Goal: Transaction & Acquisition: Purchase product/service

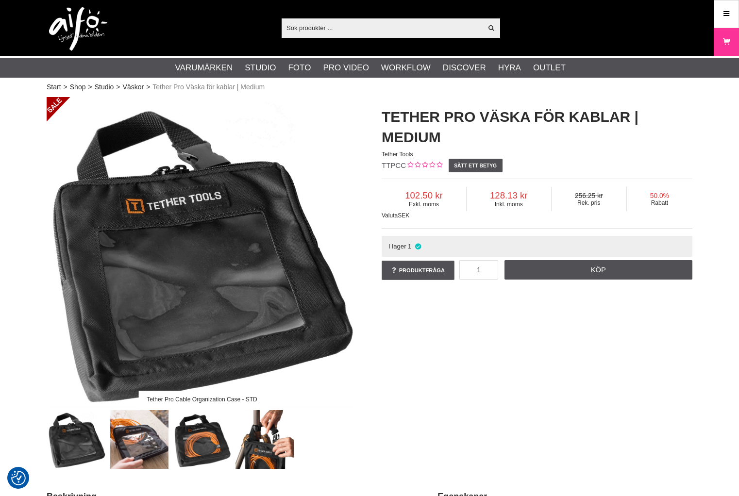
click at [349, 25] on input "text" at bounding box center [382, 27] width 201 height 15
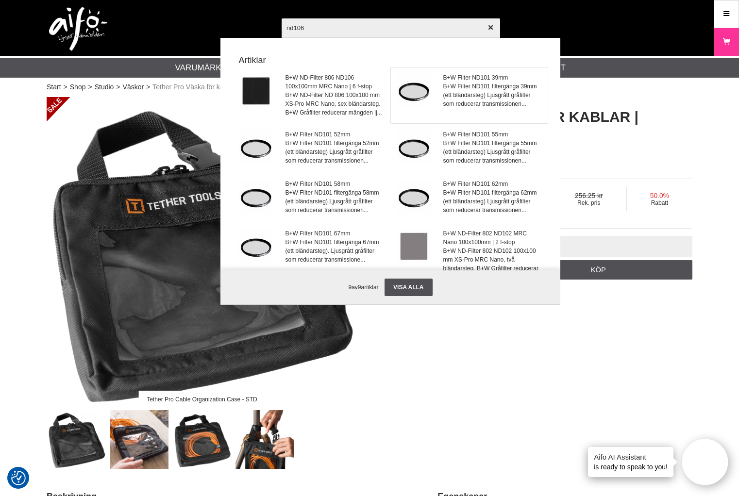
type input "nd106"
click at [418, 99] on img at bounding box center [414, 90] width 34 height 34
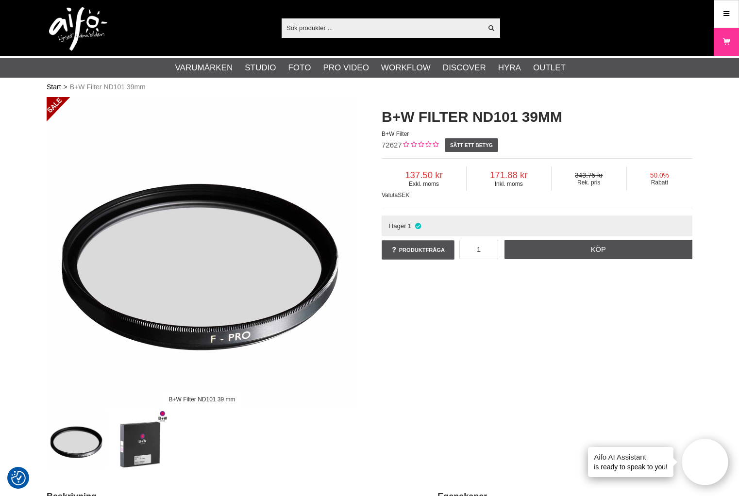
click at [56, 87] on link "Start" at bounding box center [54, 87] width 15 height 10
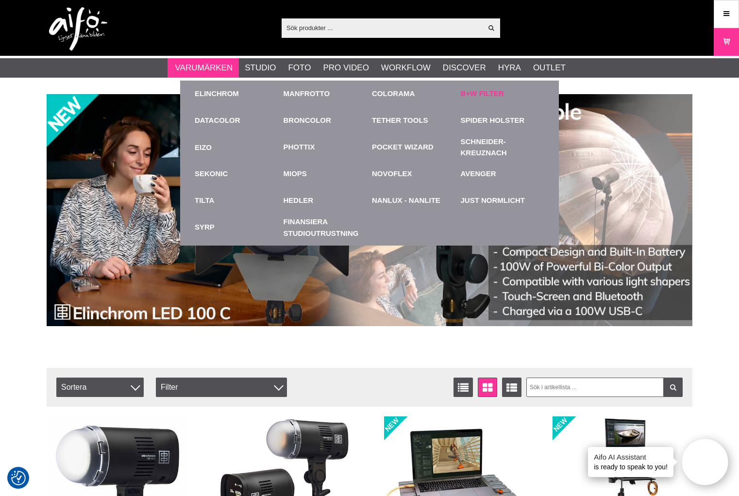
click at [482, 90] on link "B+W Filter" at bounding box center [482, 93] width 43 height 11
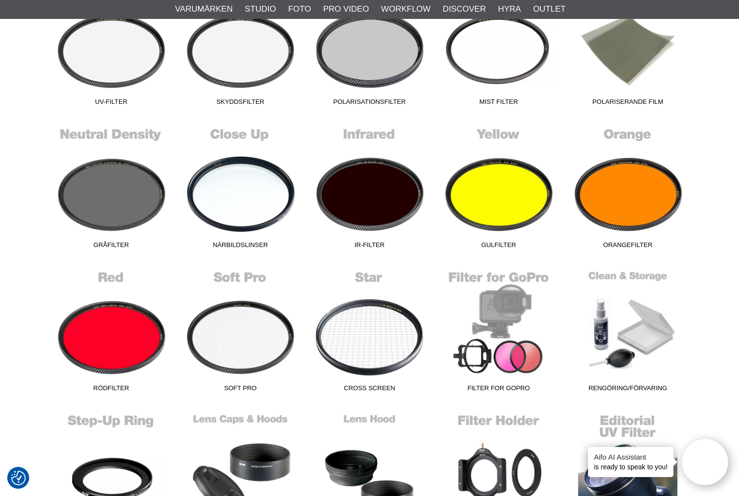
scroll to position [291, 0]
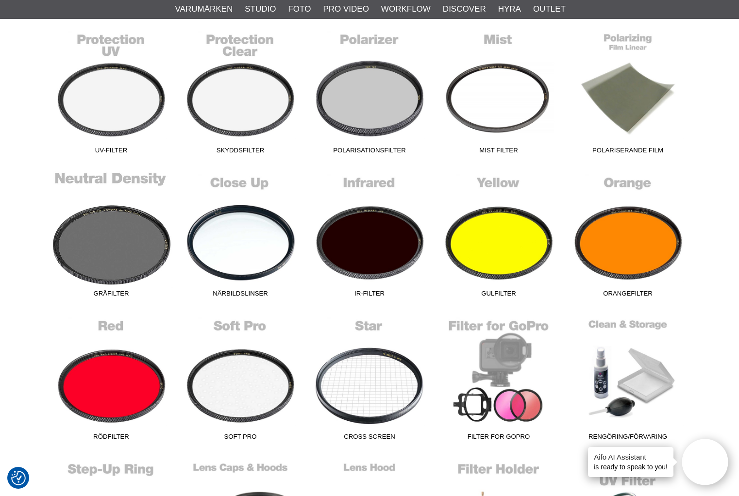
click at [104, 249] on link "Gråfilter" at bounding box center [111, 236] width 129 height 131
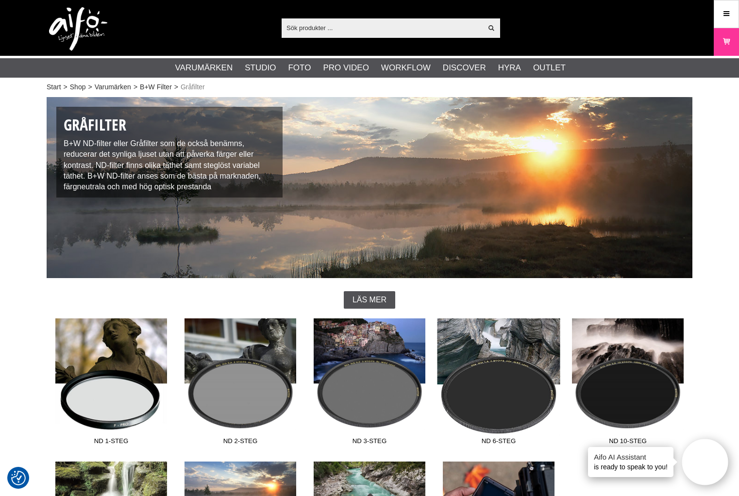
click at [499, 380] on link "ND 6-steg" at bounding box center [498, 384] width 129 height 131
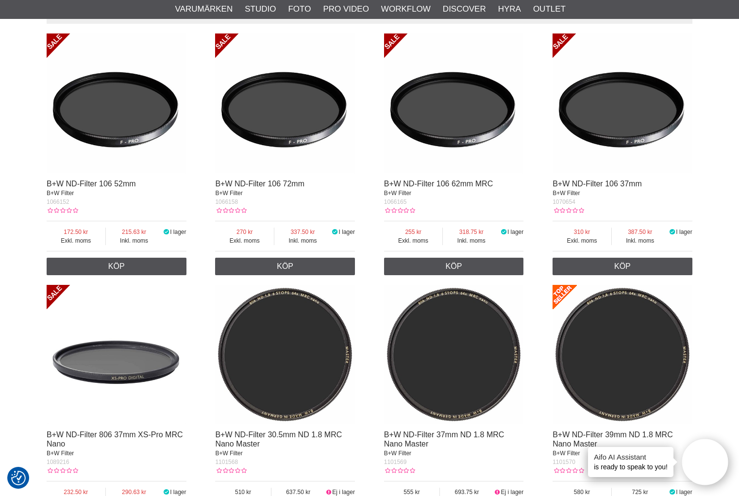
scroll to position [437, 0]
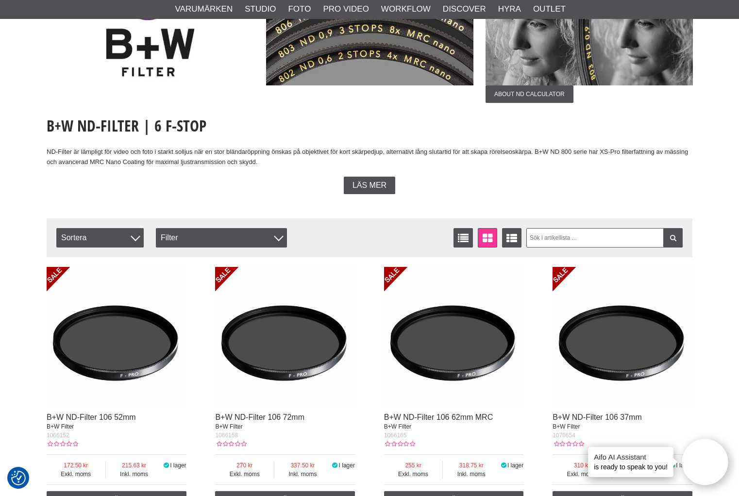
scroll to position [1116, 0]
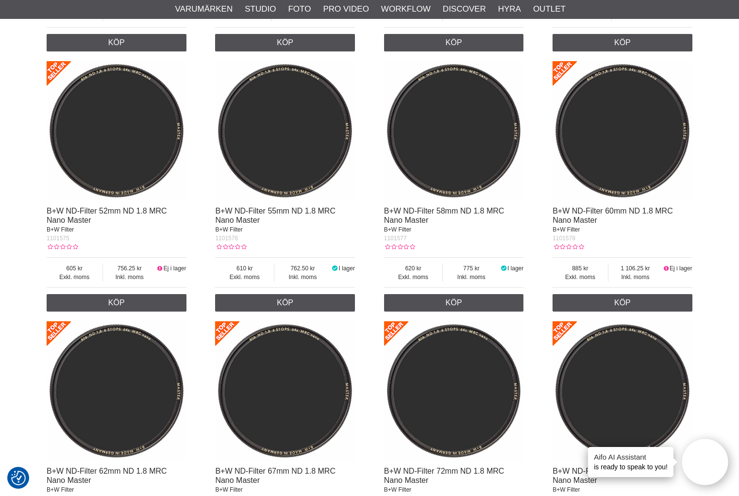
click at [474, 184] on img at bounding box center [454, 131] width 140 height 140
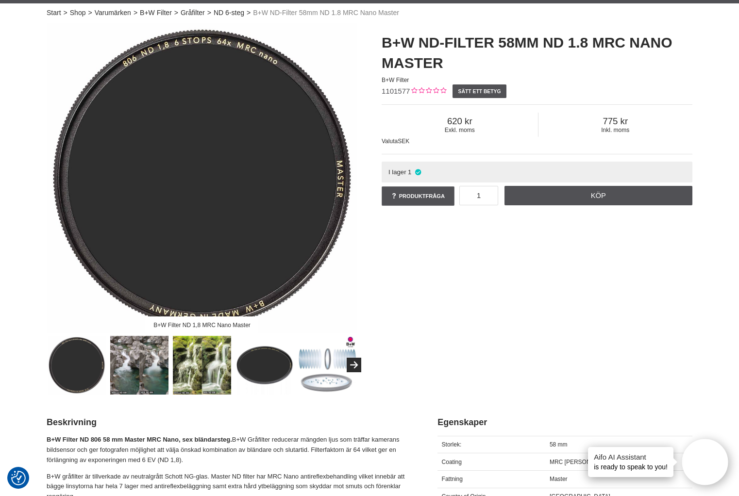
scroll to position [146, 0]
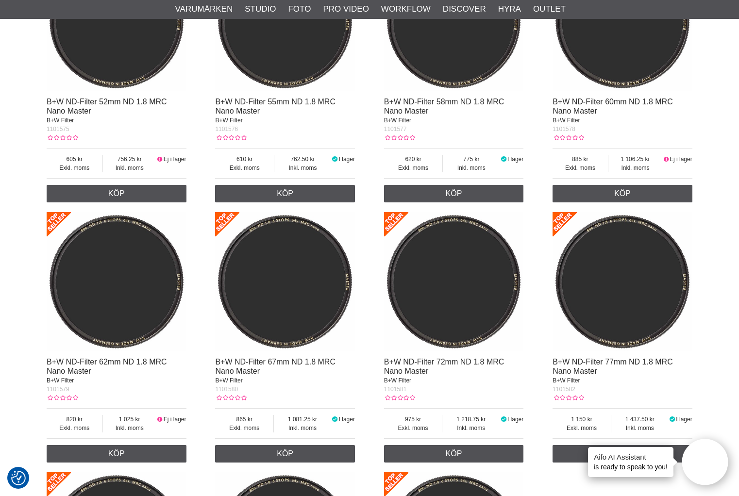
scroll to position [1262, 0]
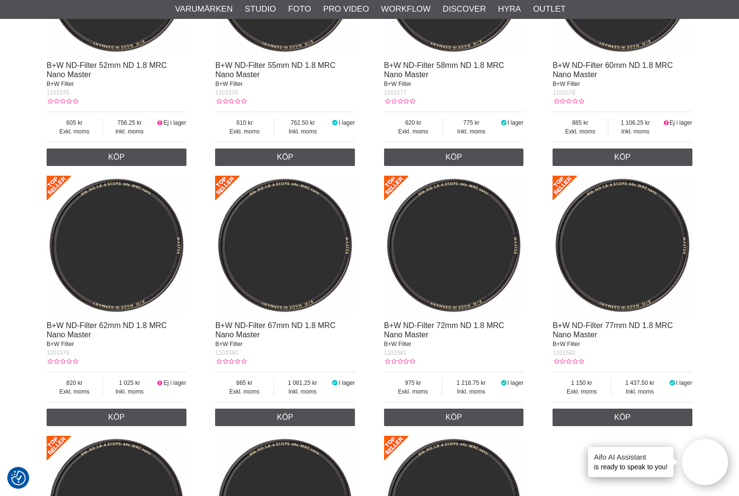
click at [627, 291] on img at bounding box center [623, 246] width 140 height 140
